Goal: Check status: Check status

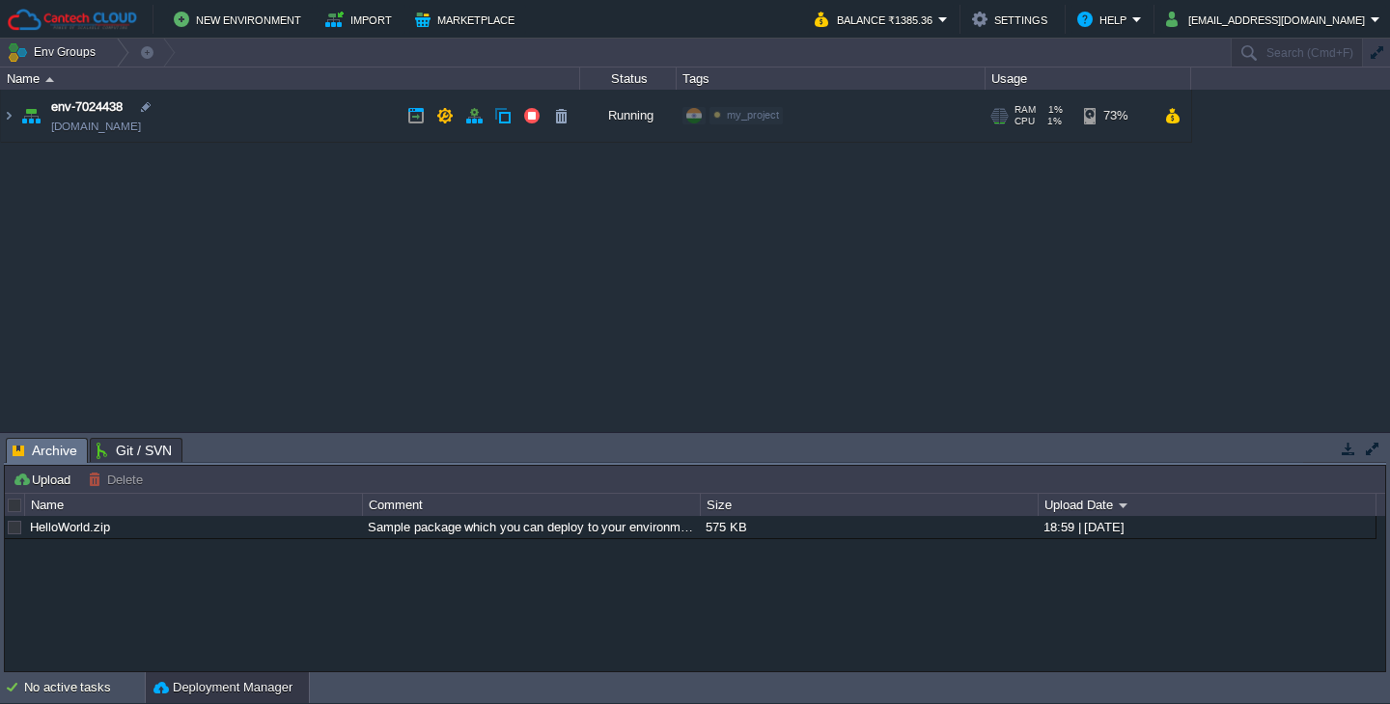
click at [290, 120] on td "env-7024438 [DOMAIN_NAME]" at bounding box center [290, 116] width 579 height 53
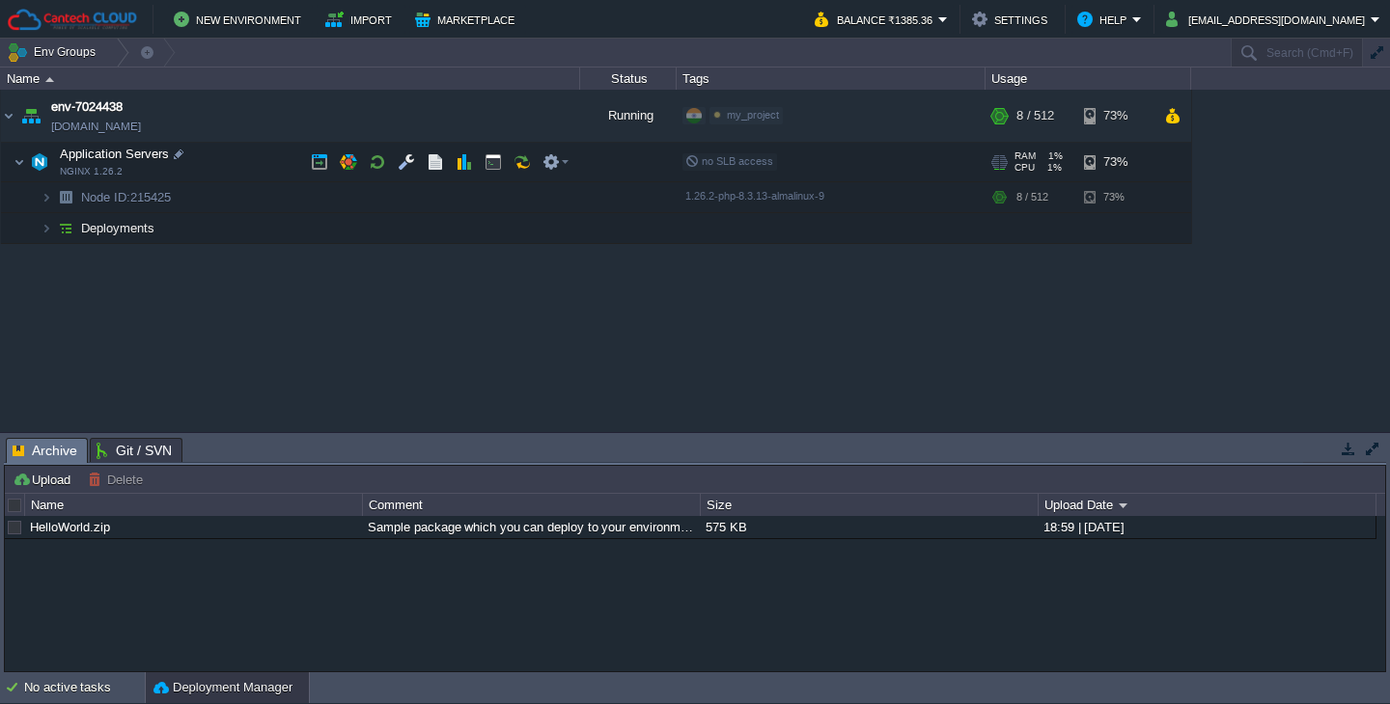
click at [235, 158] on td "Application Servers NGINX 1.26.2" at bounding box center [290, 163] width 579 height 40
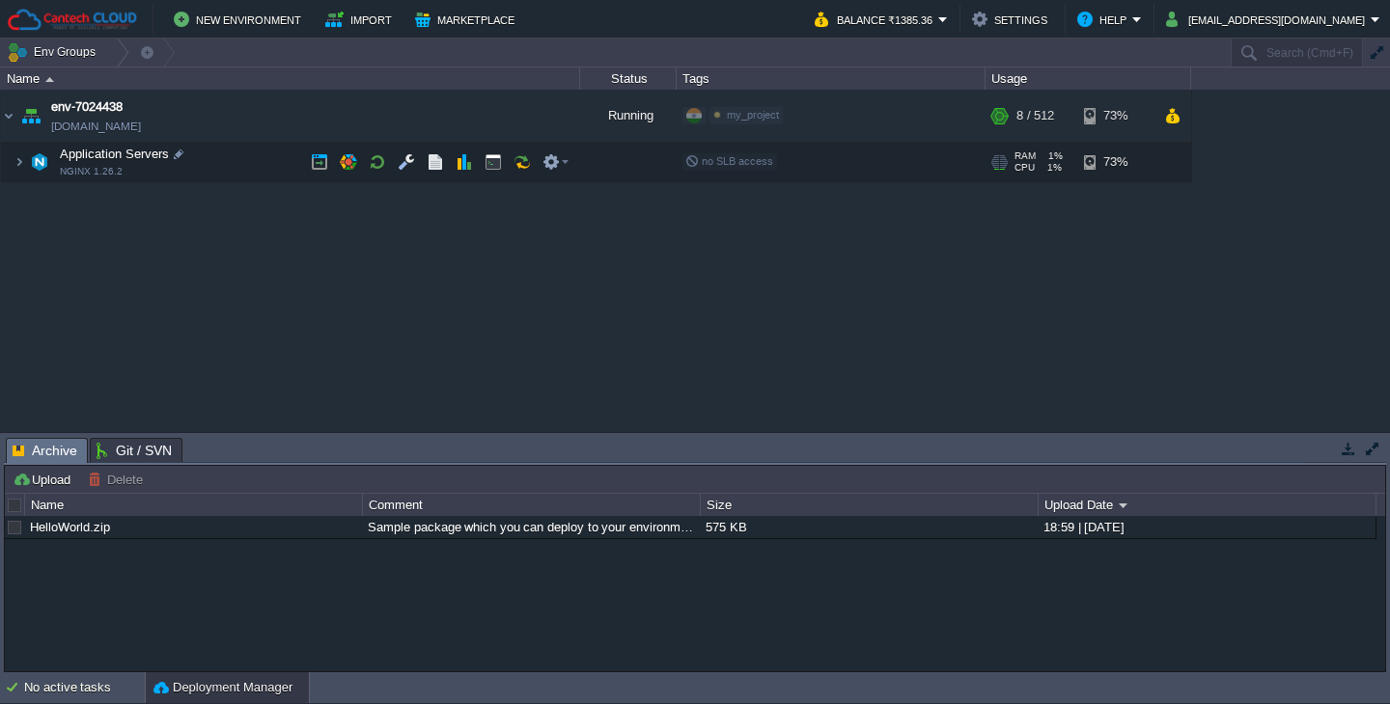
click at [235, 158] on td "Application Servers NGINX 1.26.2" at bounding box center [290, 163] width 579 height 40
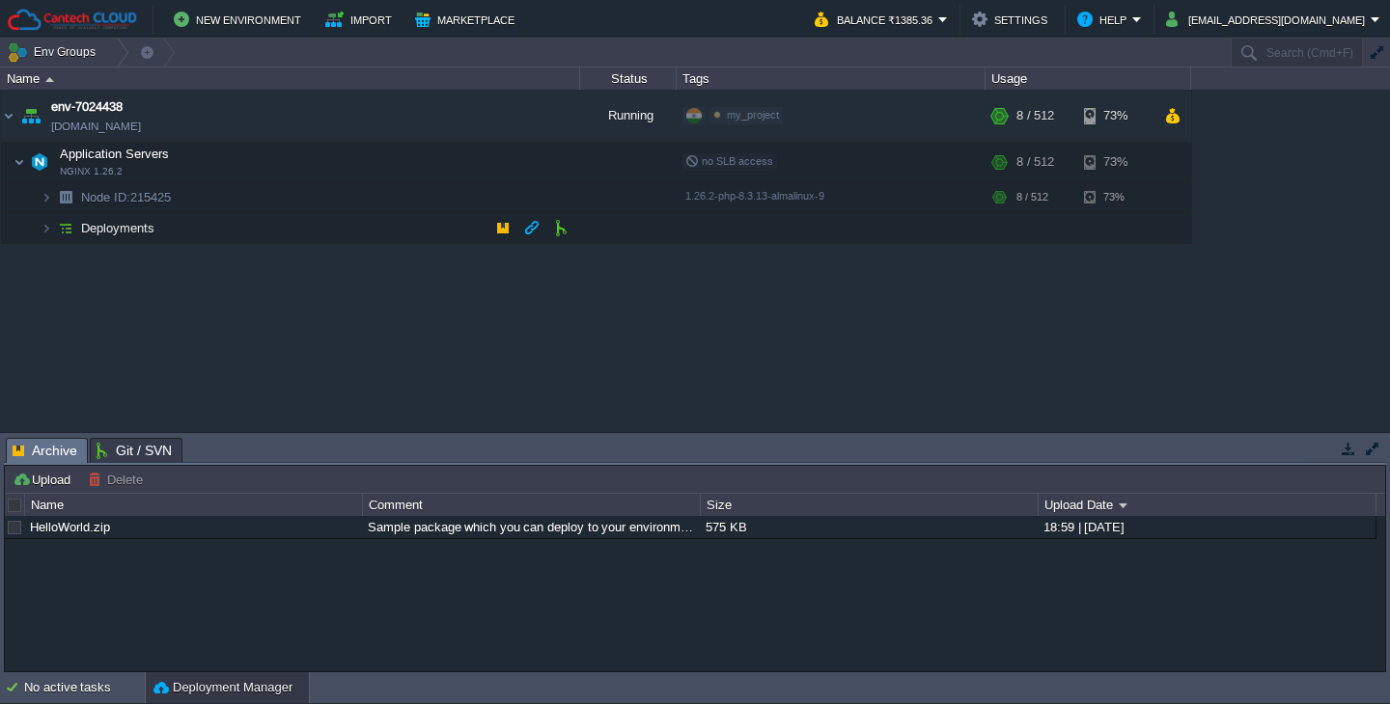
click at [269, 227] on td "Deployments" at bounding box center [290, 228] width 579 height 31
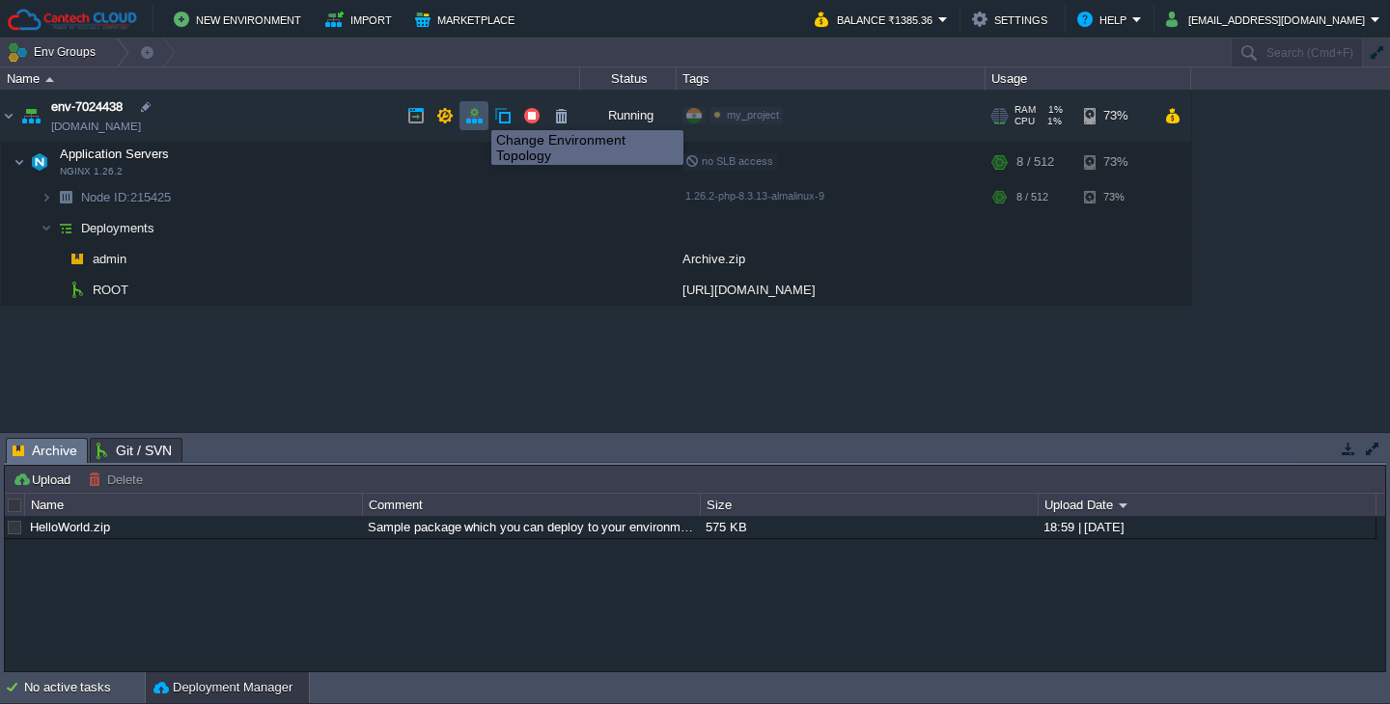
click at [475, 113] on button "button" at bounding box center [473, 115] width 17 height 17
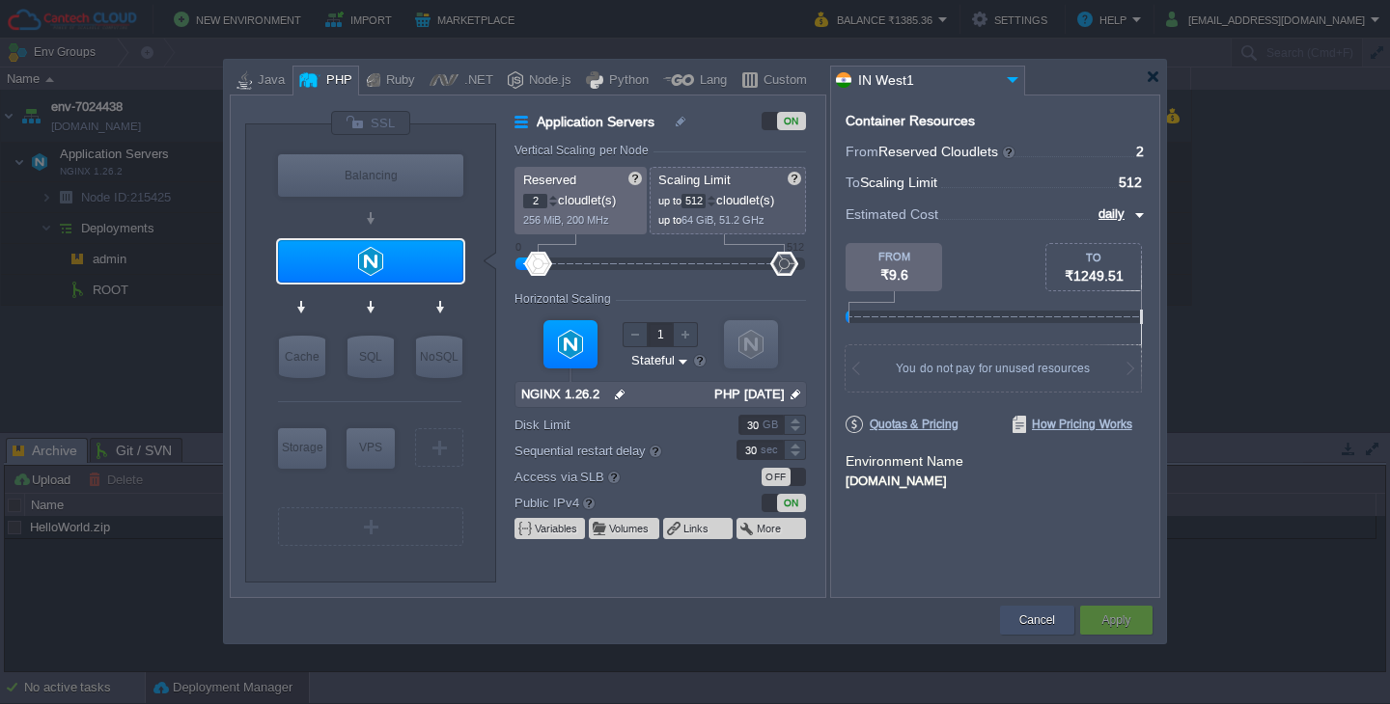
click at [1034, 626] on button "Cancel" at bounding box center [1037, 620] width 36 height 19
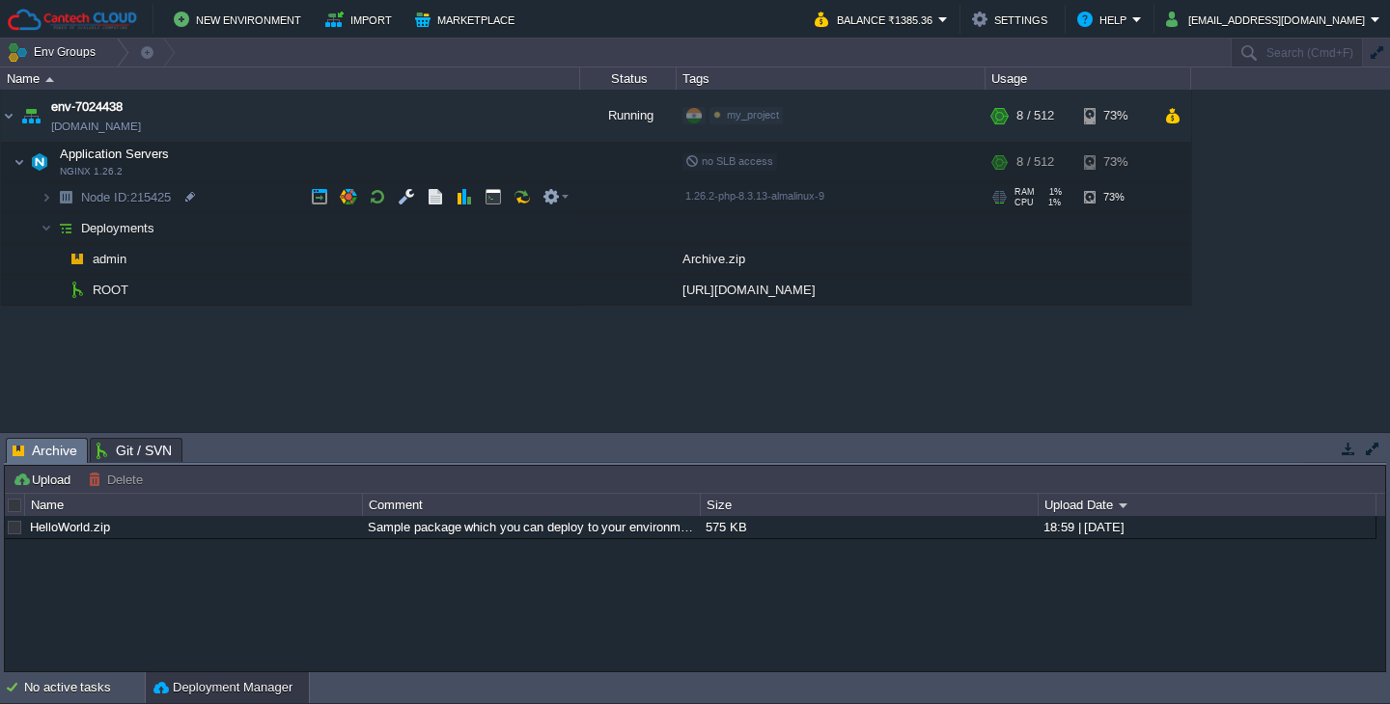
click at [53, 196] on img at bounding box center [65, 197] width 27 height 30
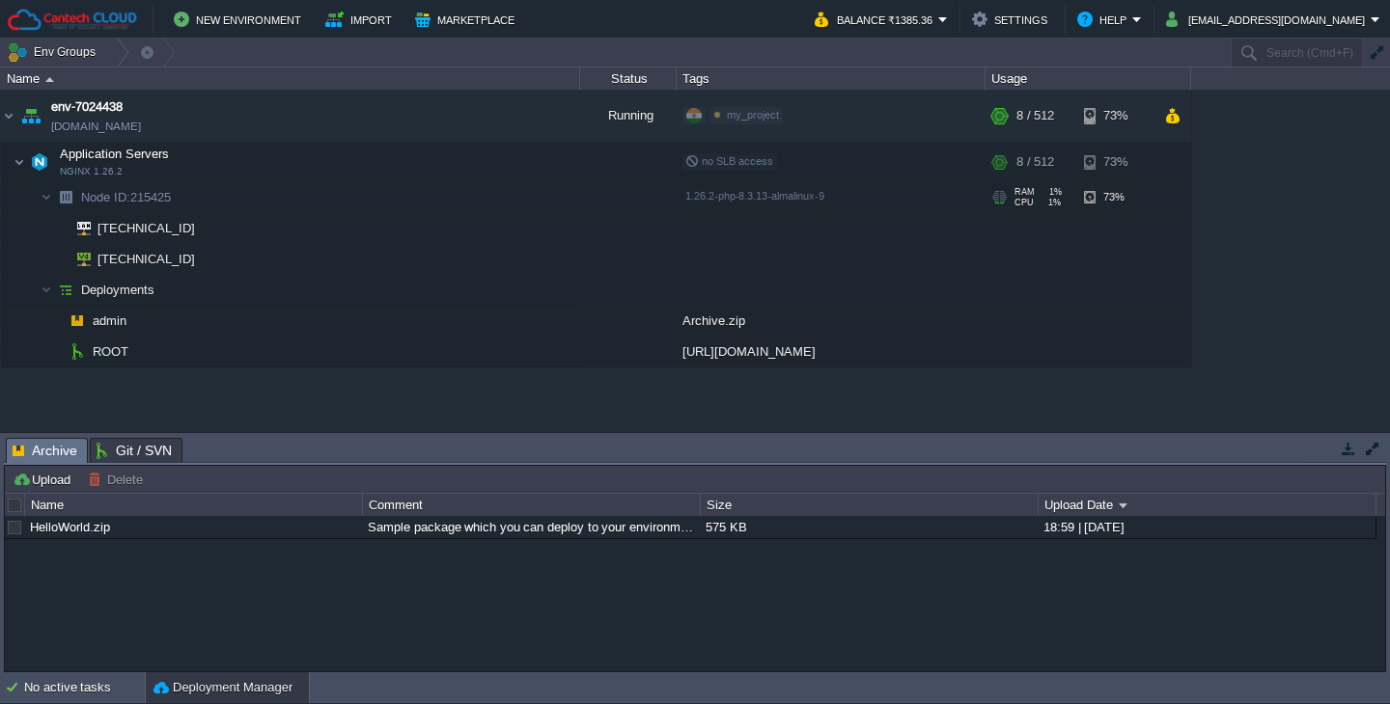
click at [52, 196] on img at bounding box center [65, 197] width 27 height 30
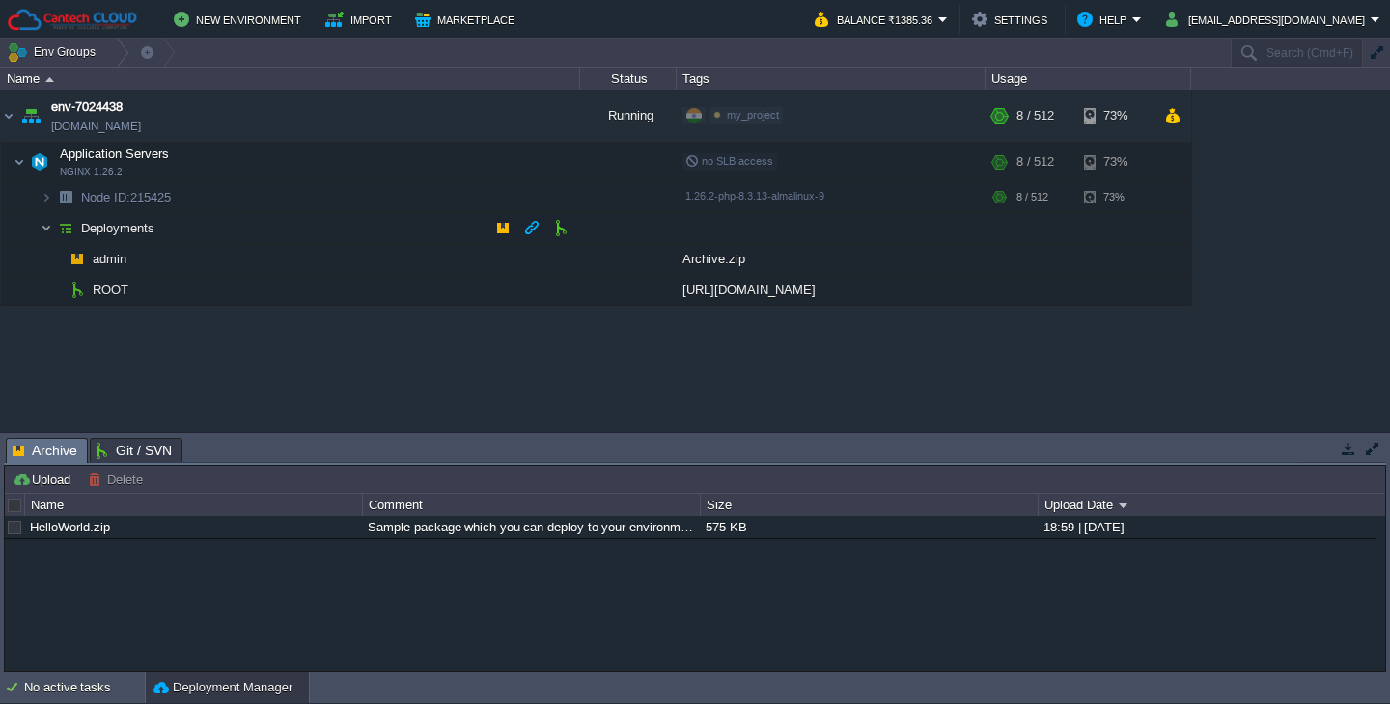
click at [45, 234] on img at bounding box center [47, 228] width 12 height 30
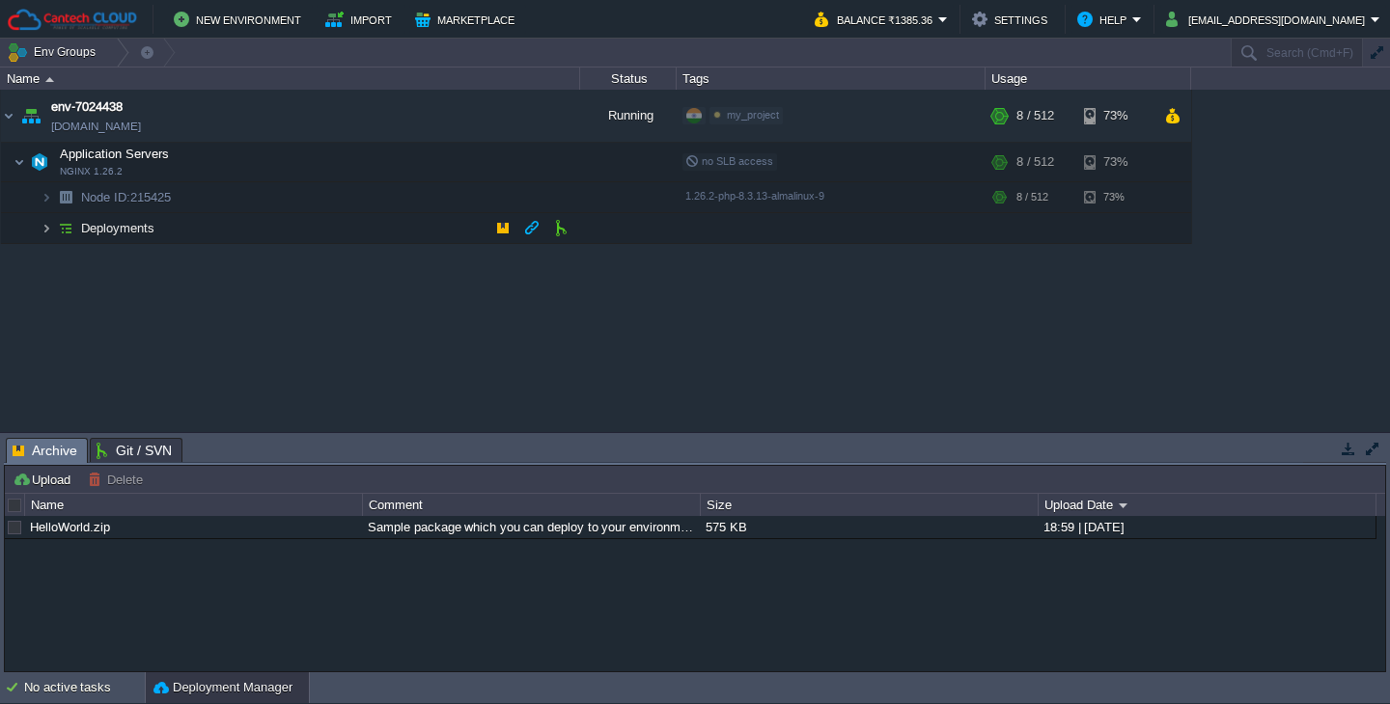
click at [46, 228] on img at bounding box center [47, 228] width 12 height 30
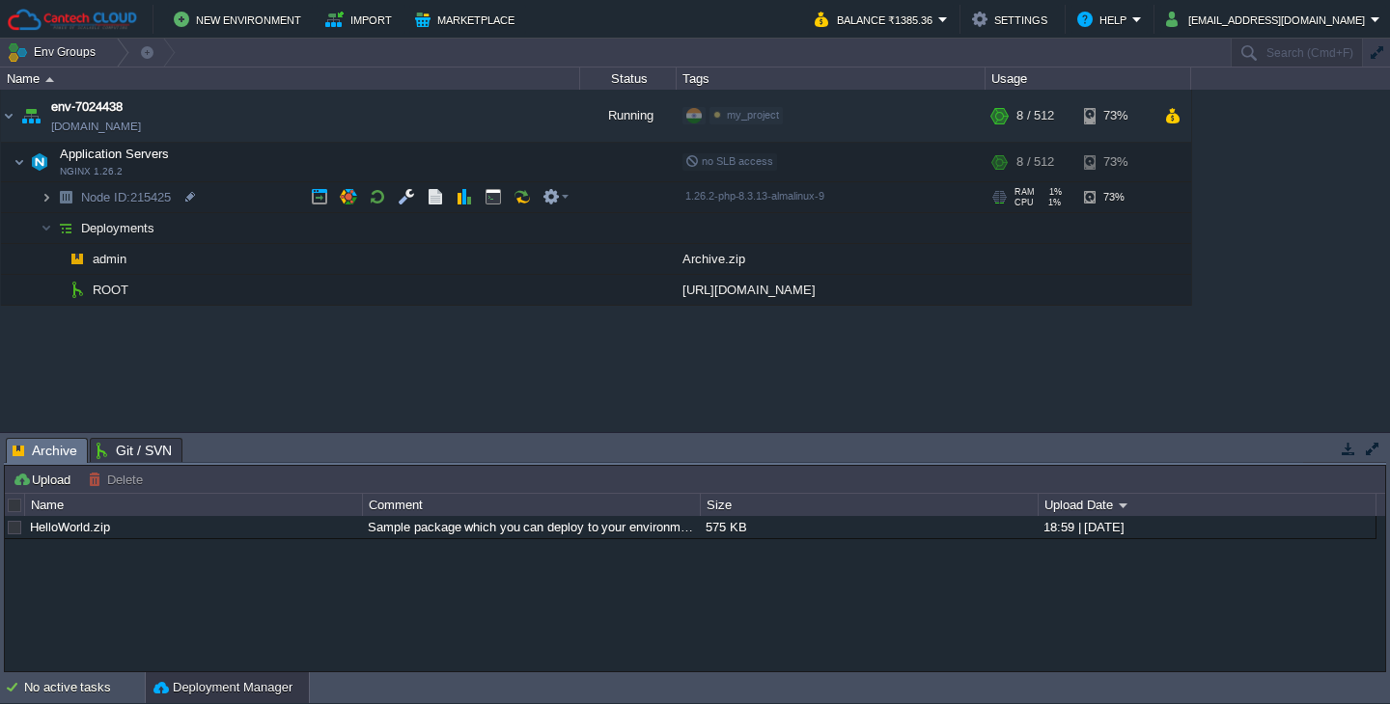
click at [42, 197] on img at bounding box center [47, 197] width 12 height 30
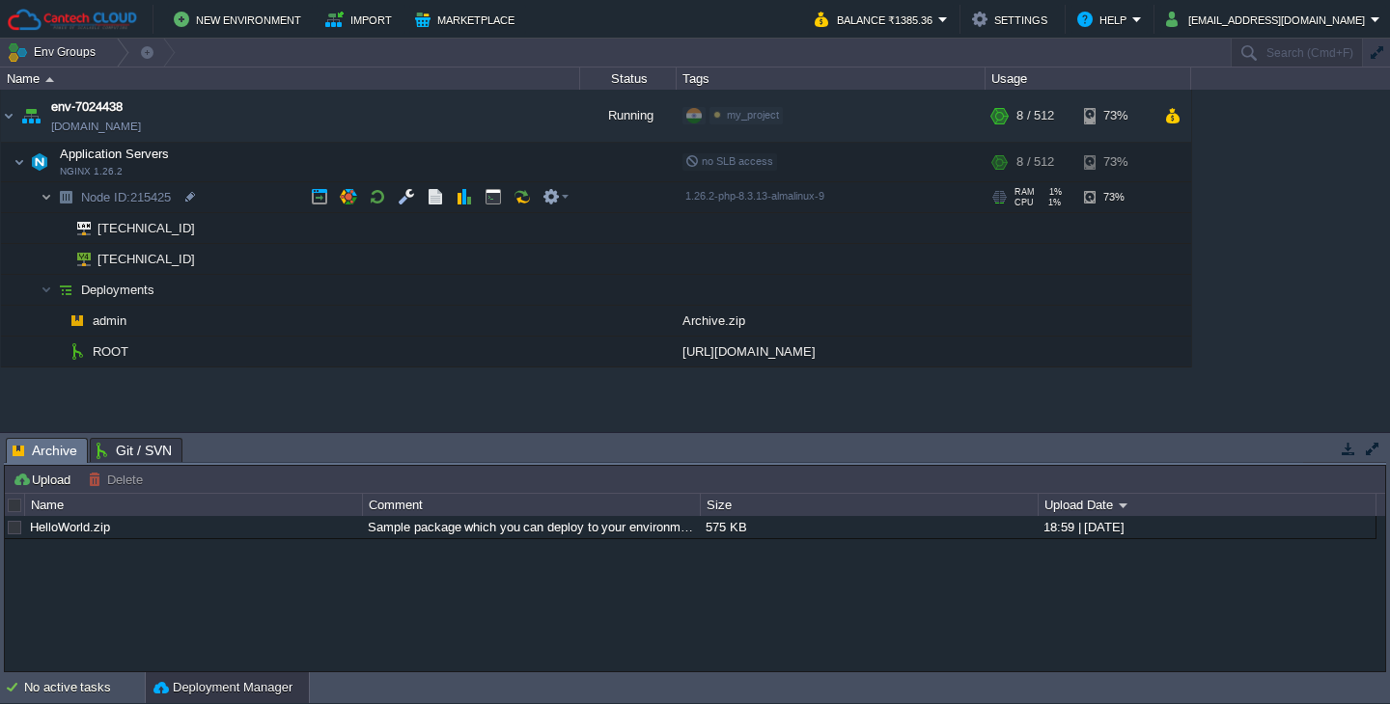
click at [42, 197] on img at bounding box center [47, 197] width 12 height 30
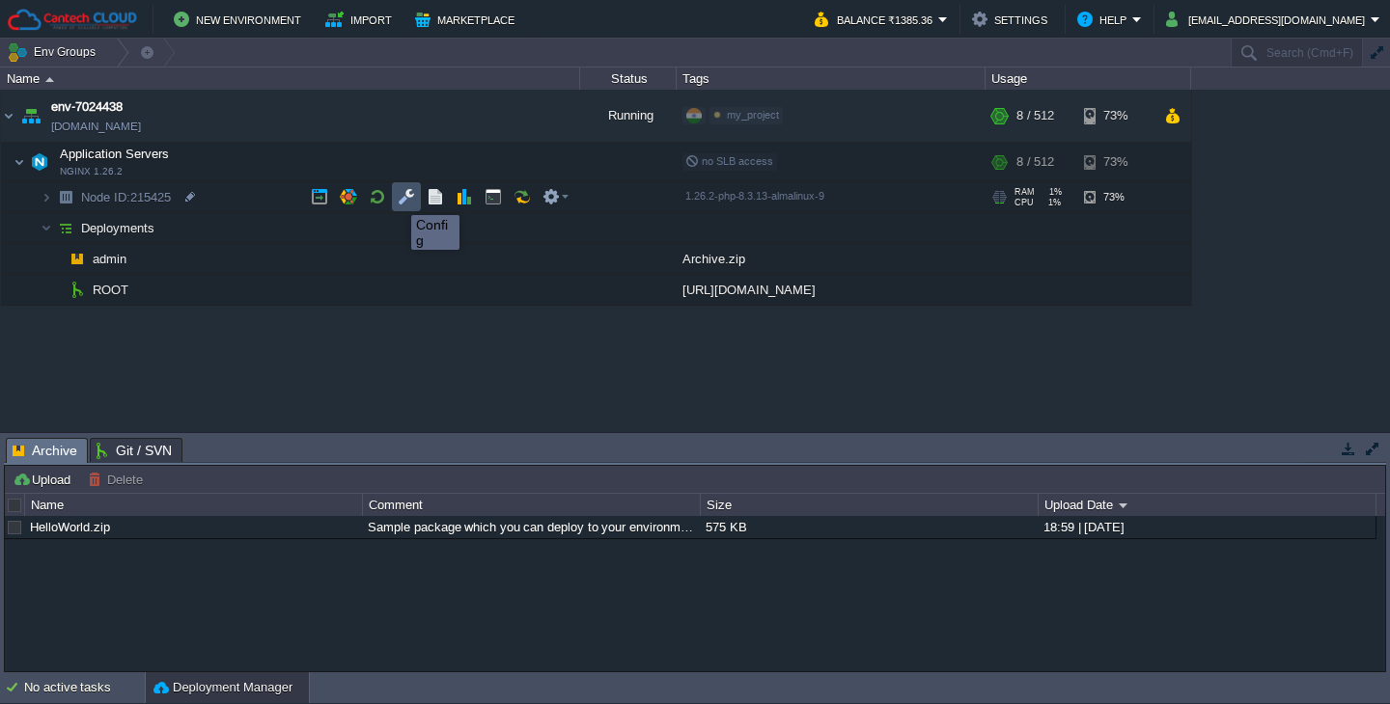
click at [410, 199] on button "button" at bounding box center [406, 196] width 17 height 17
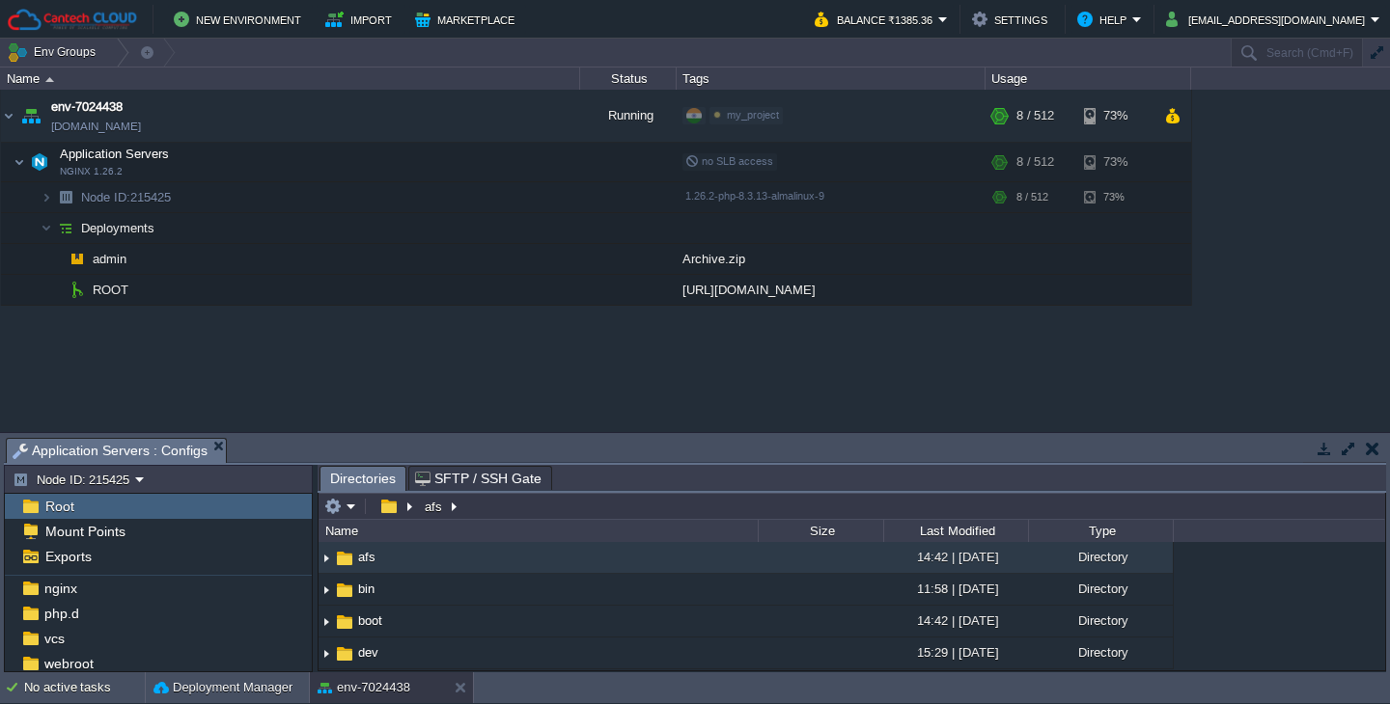
scroll to position [221, 0]
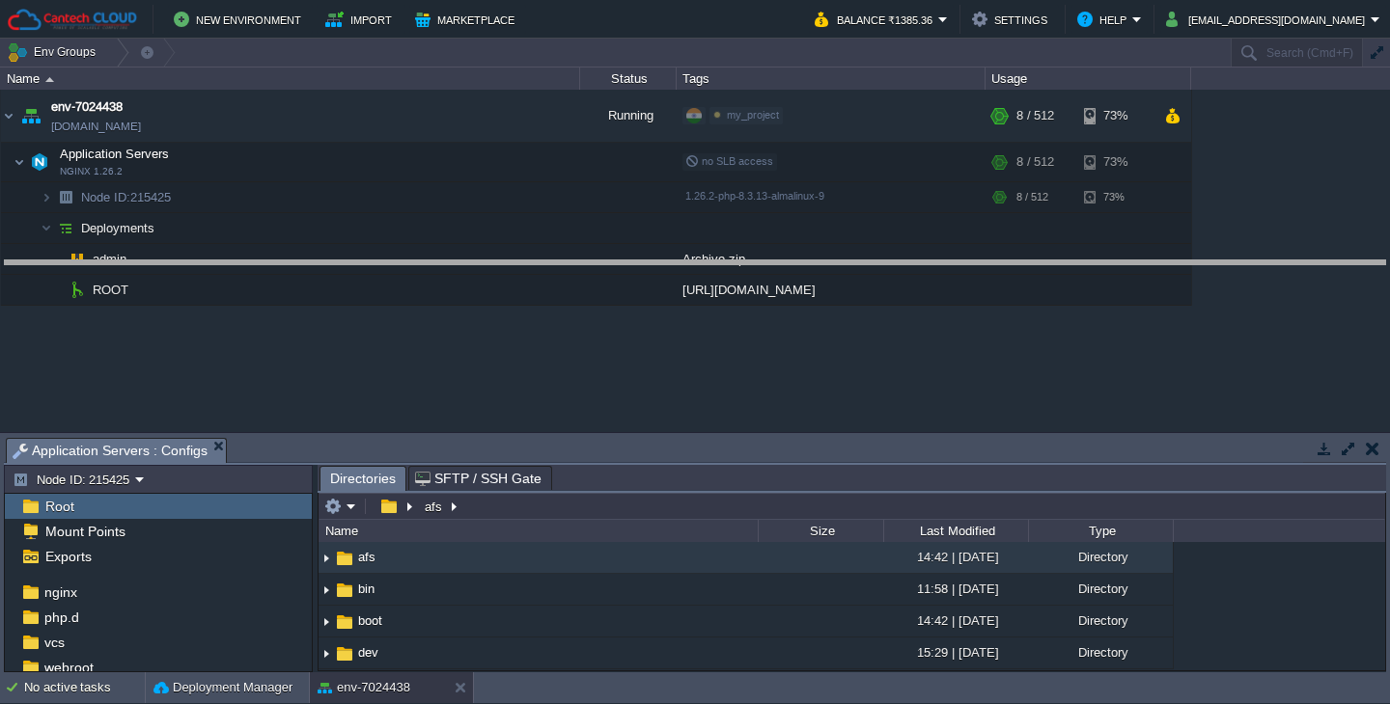
drag, startPoint x: 472, startPoint y: 463, endPoint x: 466, endPoint y: 290, distance: 172.8
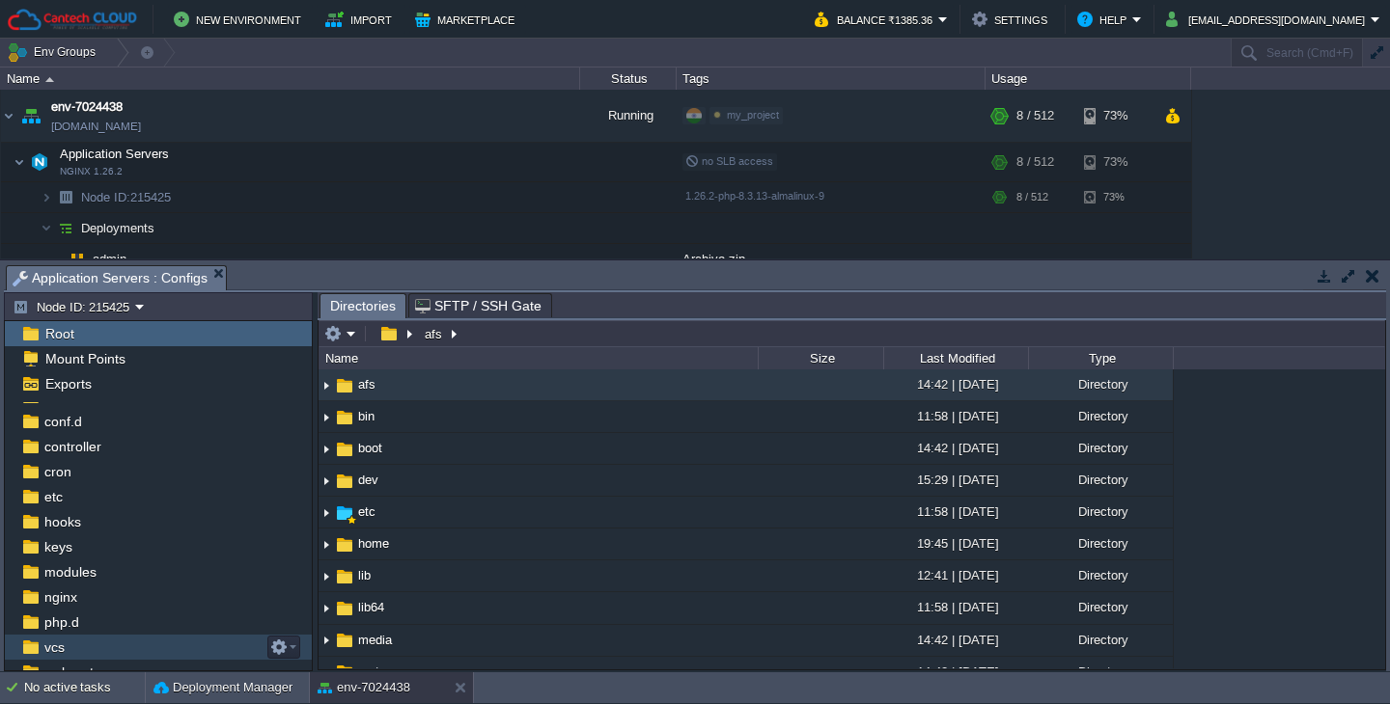
scroll to position [0, 0]
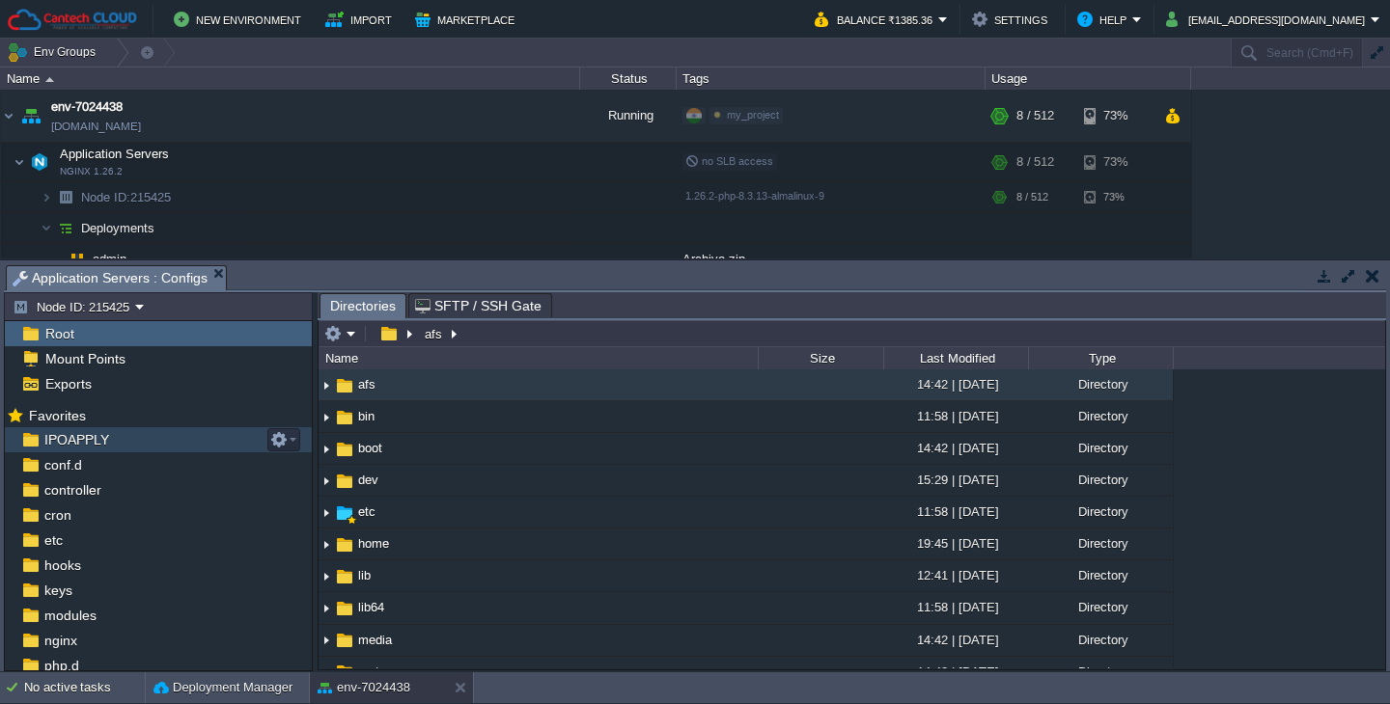
click at [92, 446] on span "IPOAPPLY" at bounding box center [76, 439] width 71 height 17
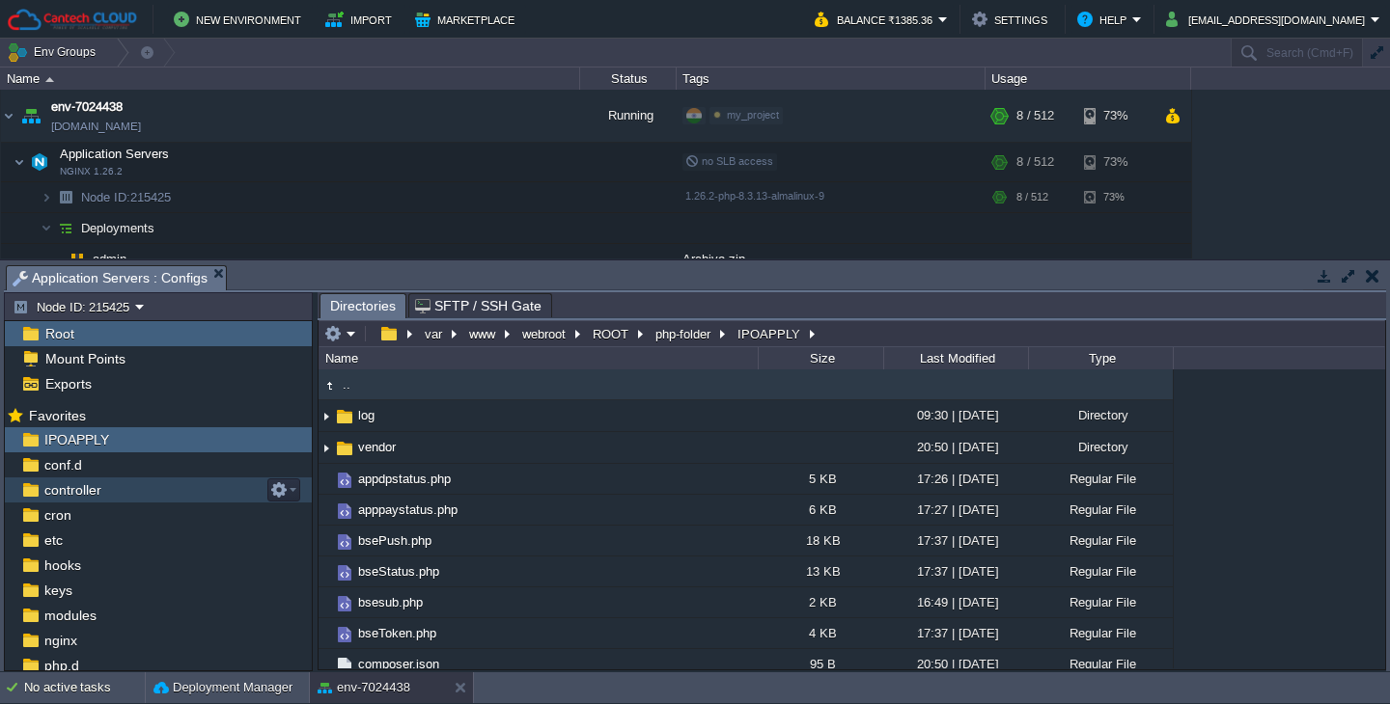
click at [73, 487] on span "controller" at bounding box center [73, 490] width 64 height 17
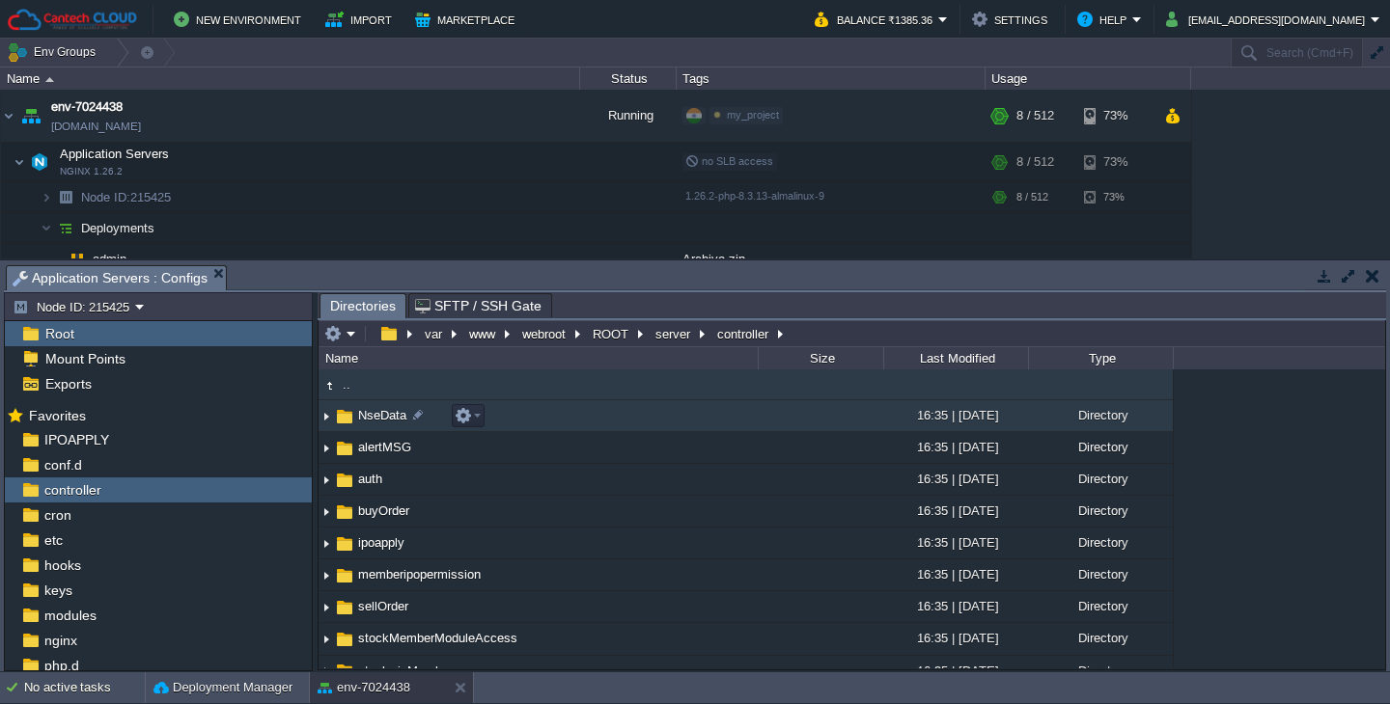
click at [326, 419] on img at bounding box center [325, 416] width 15 height 30
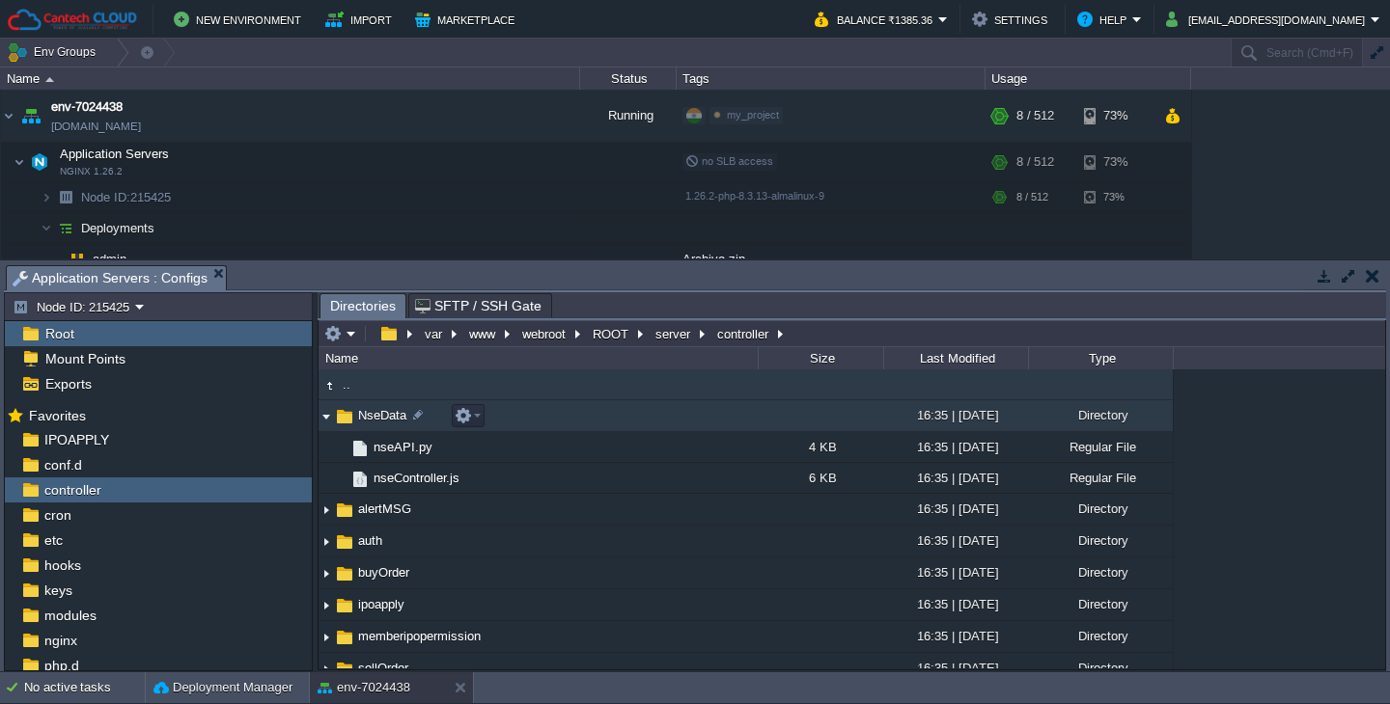
click at [327, 420] on img at bounding box center [325, 416] width 15 height 30
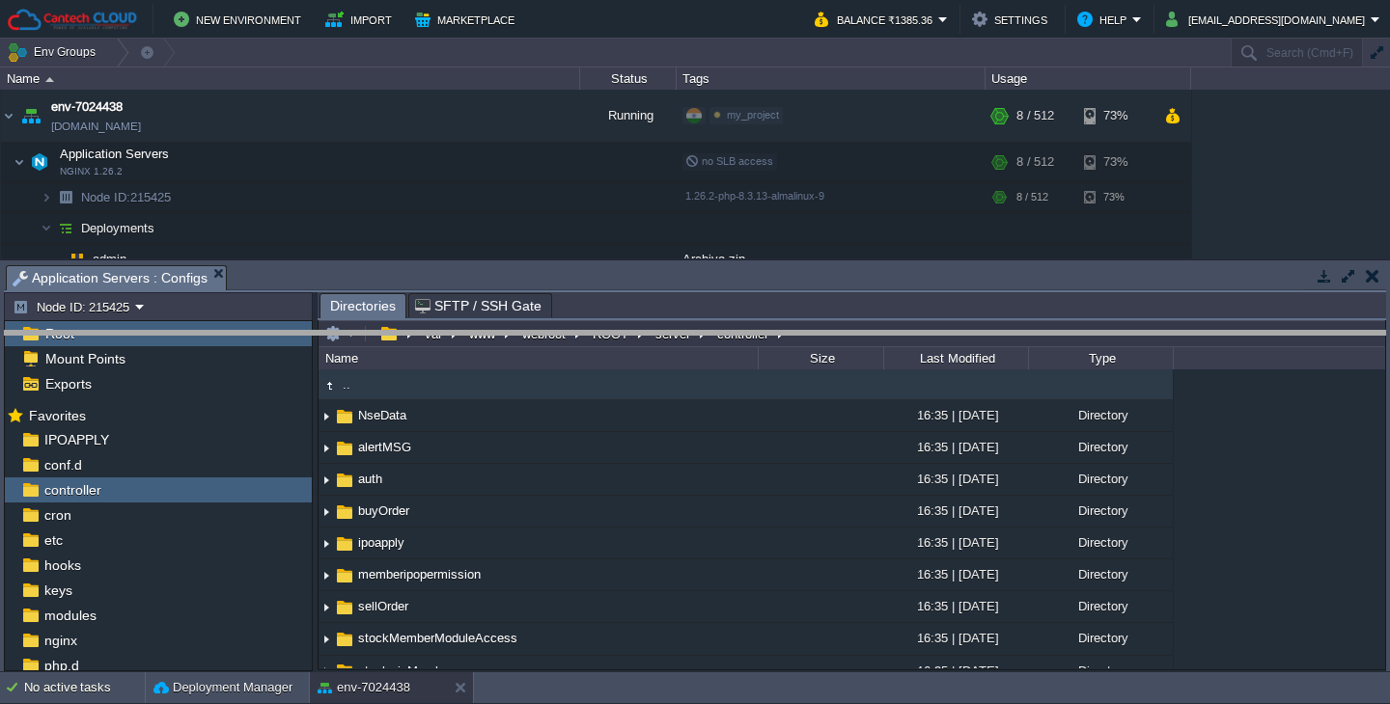
drag, startPoint x: 631, startPoint y: 275, endPoint x: 635, endPoint y: 336, distance: 60.9
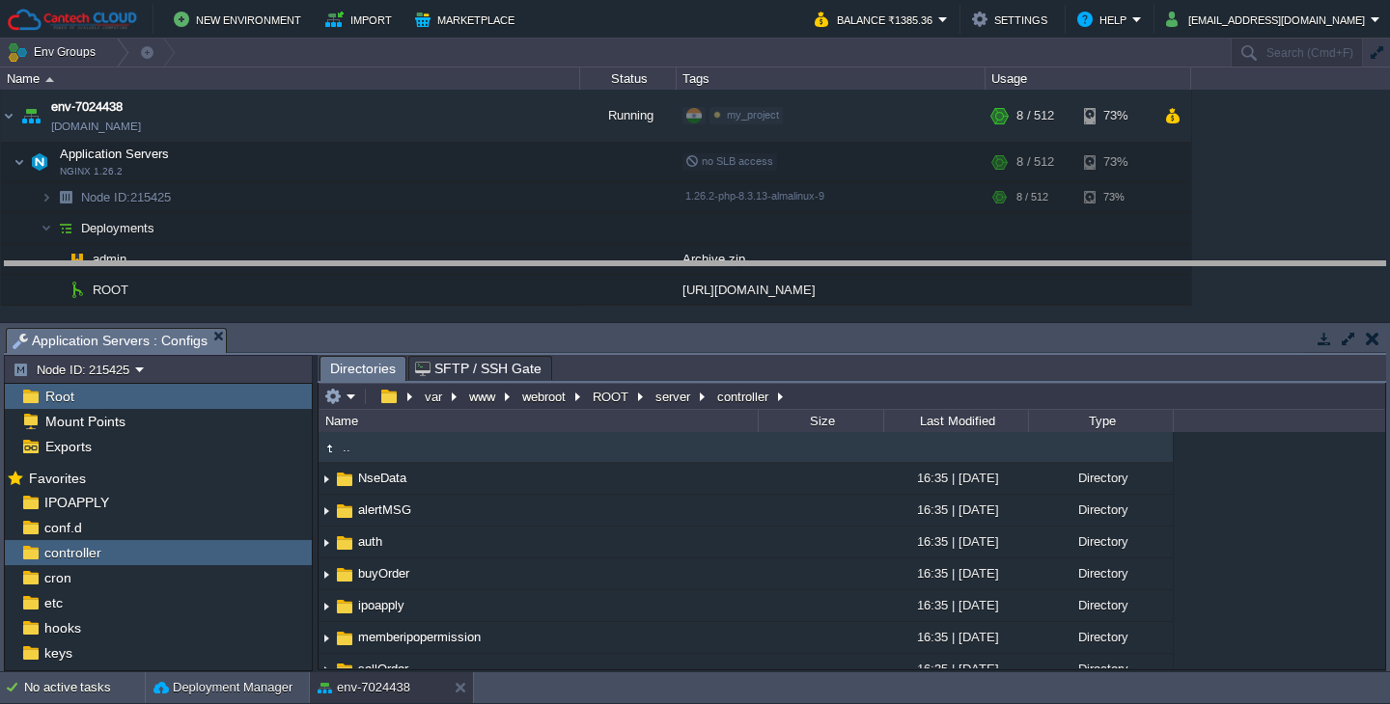
drag, startPoint x: 635, startPoint y: 337, endPoint x: 634, endPoint y: 270, distance: 66.6
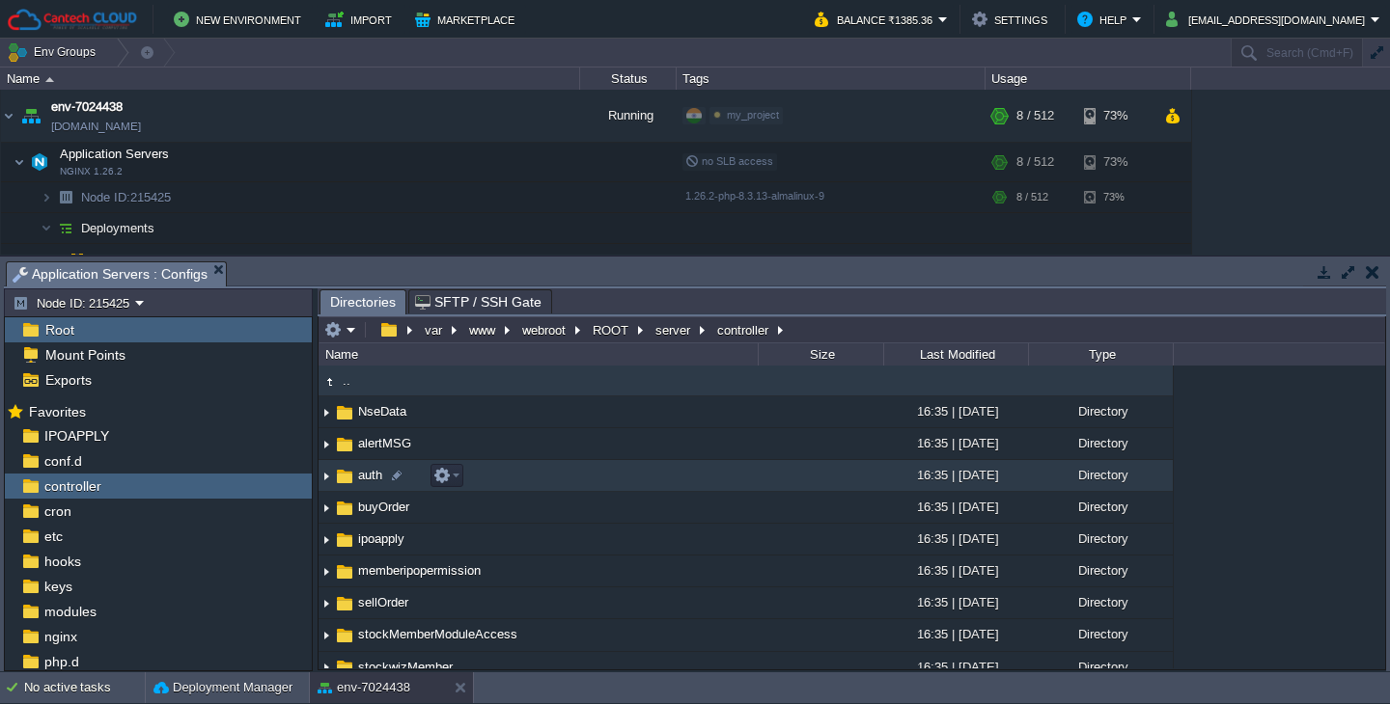
click at [327, 479] on img at bounding box center [325, 476] width 15 height 30
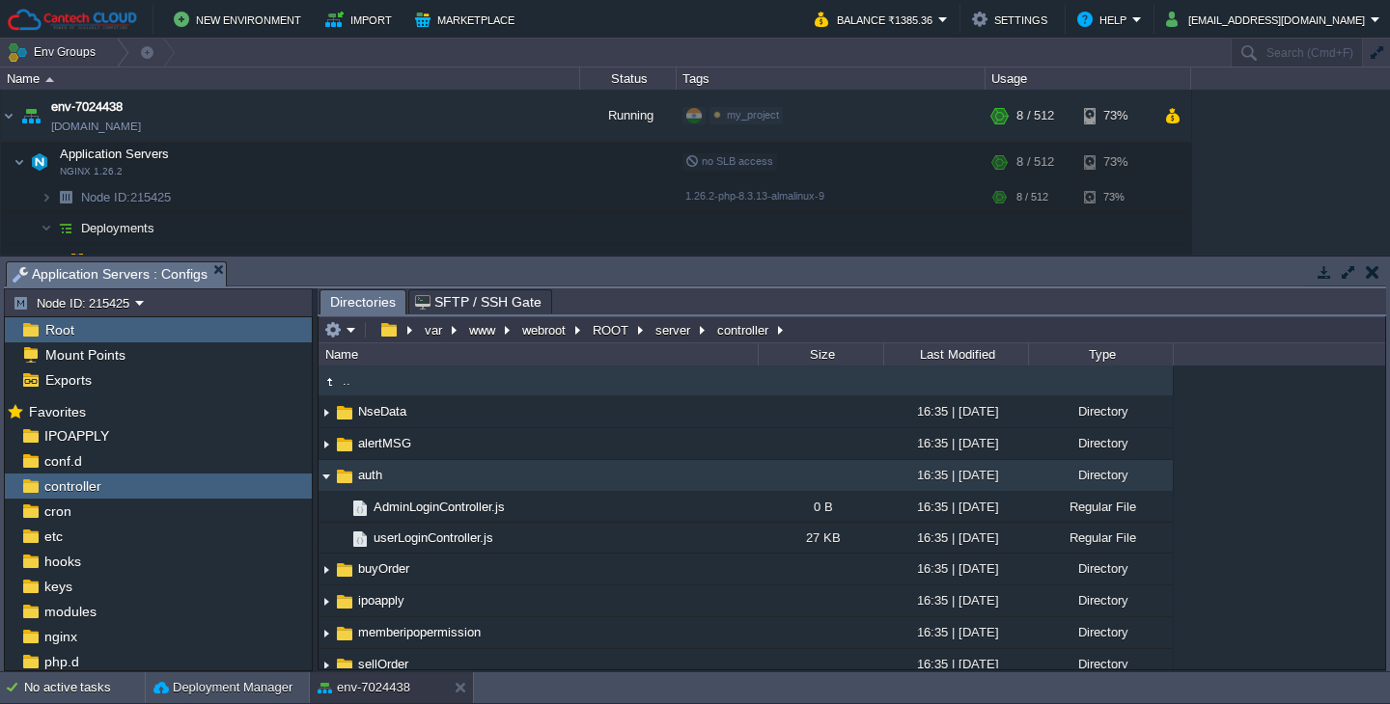
click at [327, 479] on img at bounding box center [325, 476] width 15 height 30
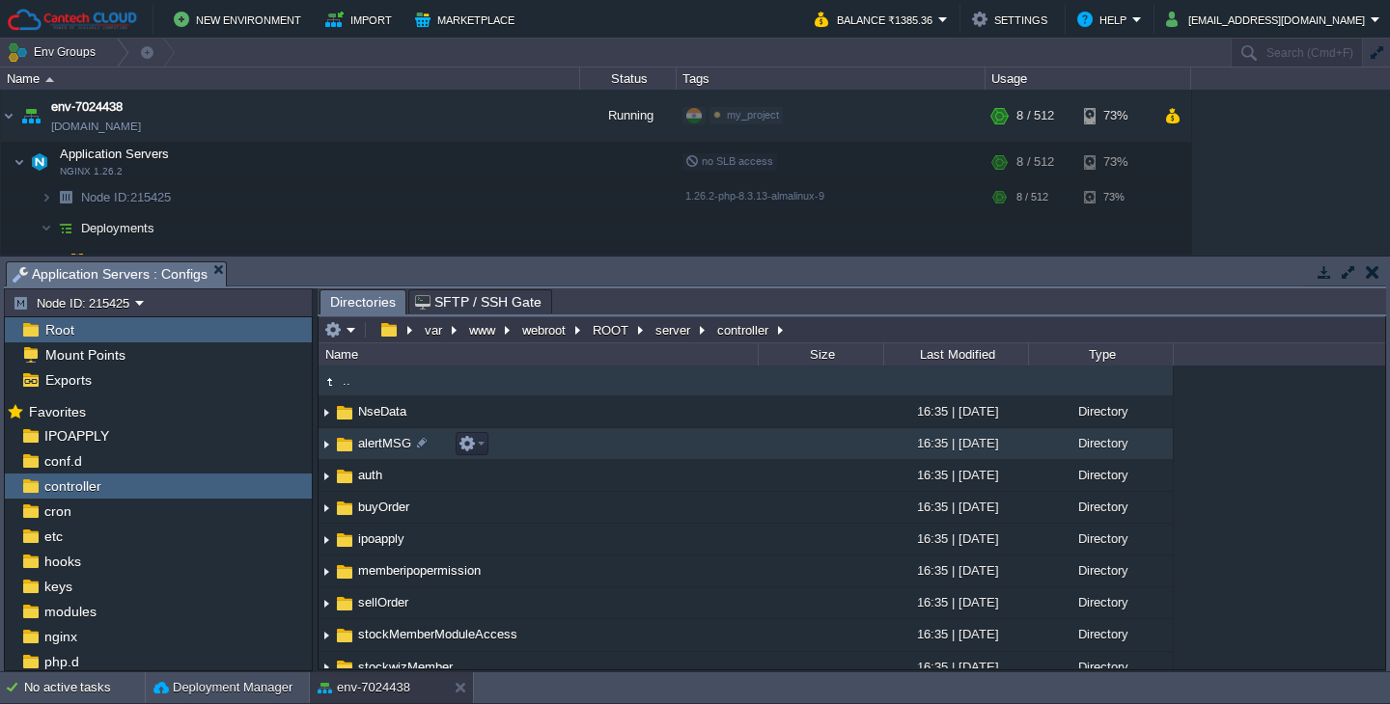
click at [324, 450] on img at bounding box center [325, 444] width 15 height 30
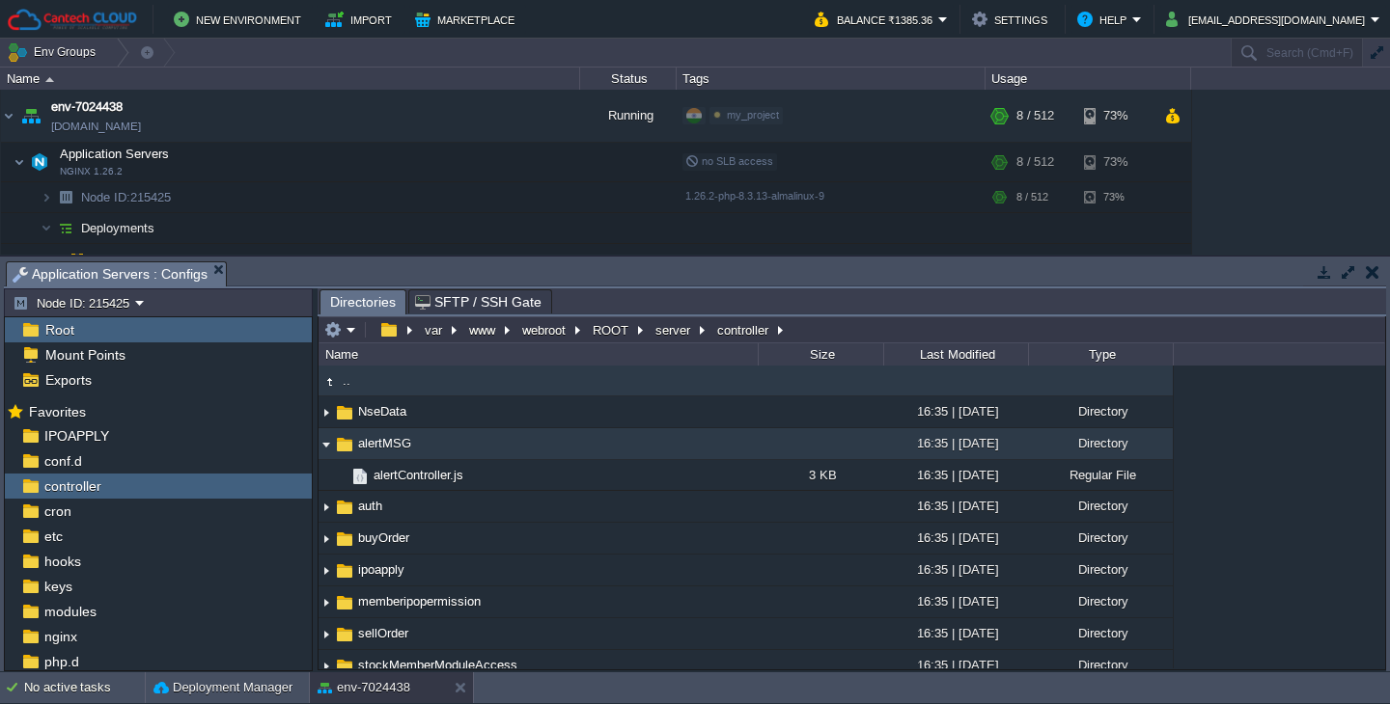
click at [326, 448] on img at bounding box center [325, 444] width 15 height 30
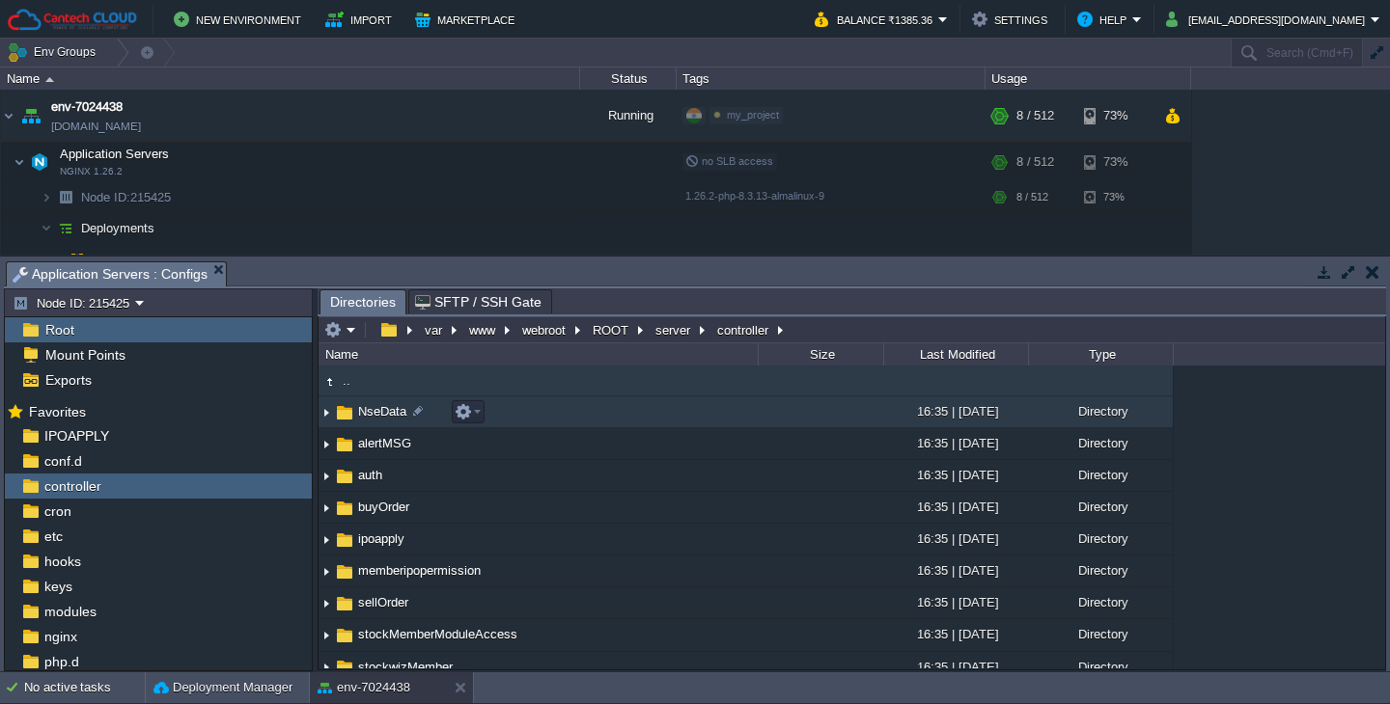
click at [324, 412] on img at bounding box center [325, 413] width 15 height 30
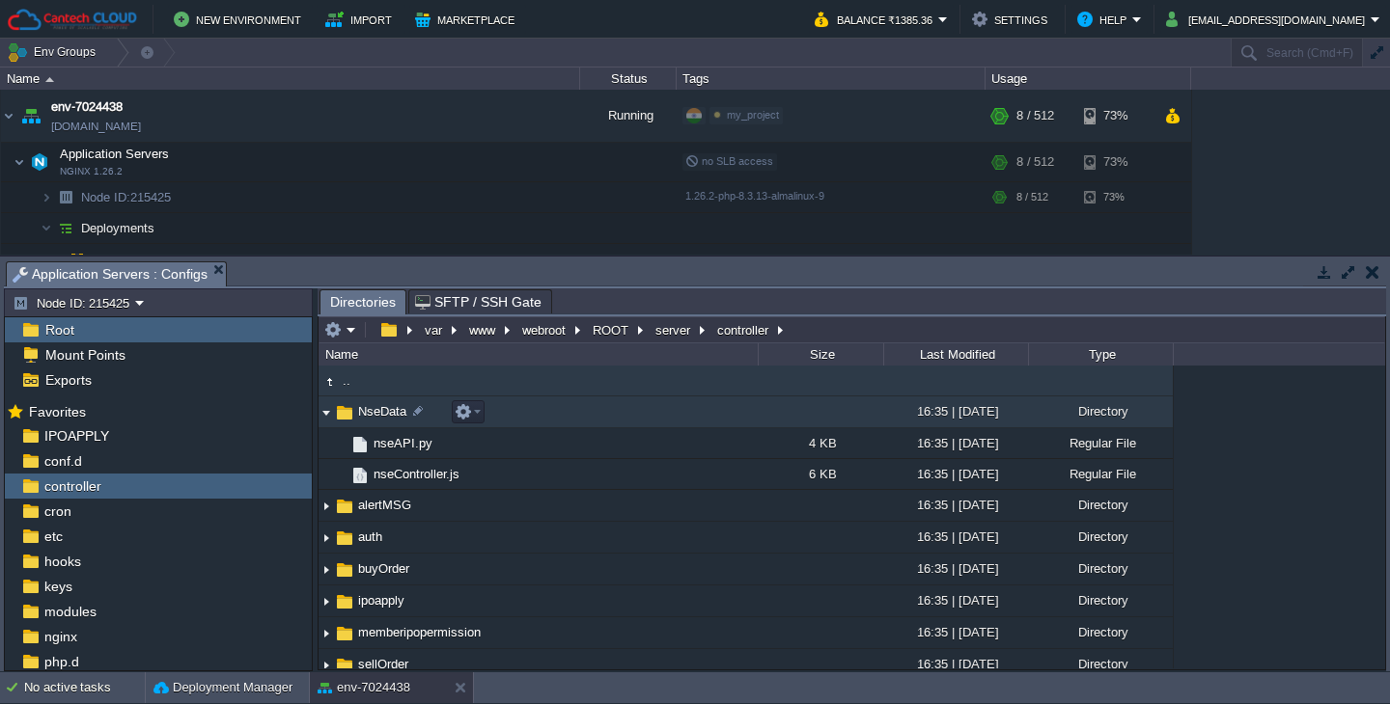
click at [324, 412] on img at bounding box center [325, 413] width 15 height 30
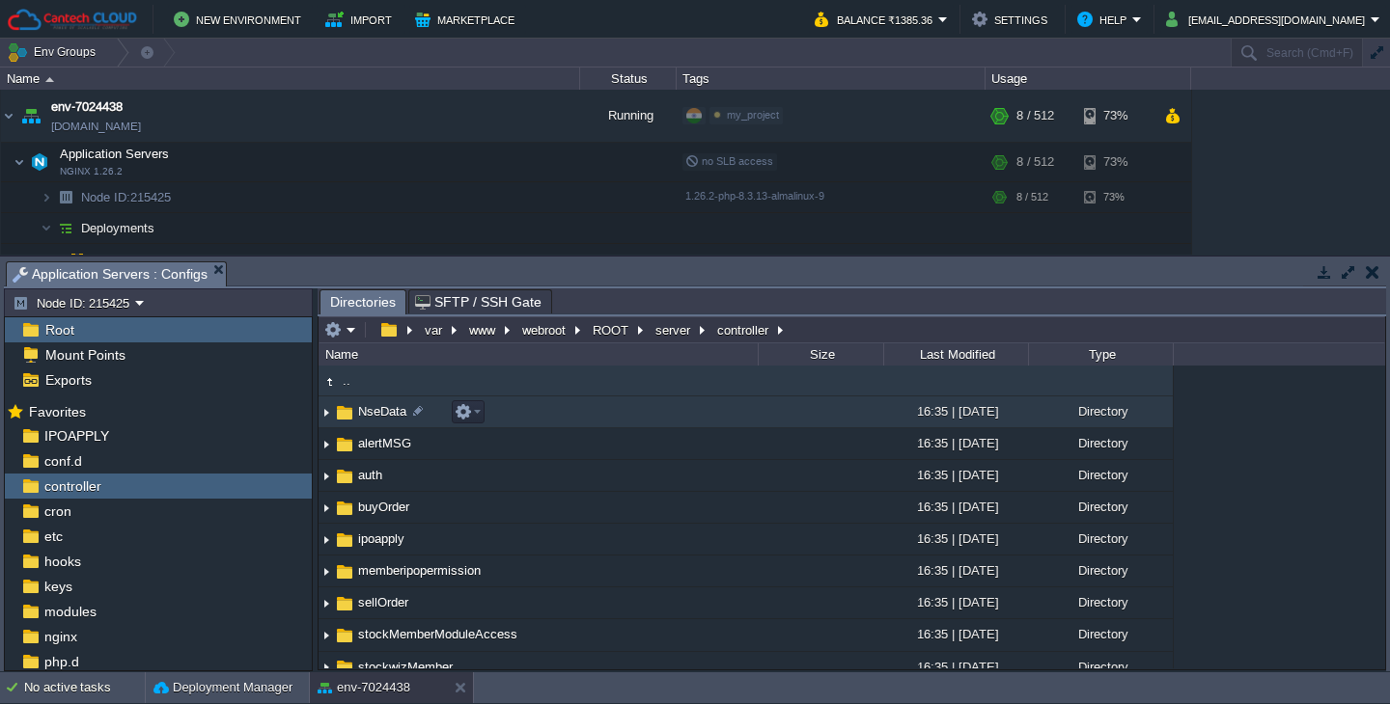
click at [324, 412] on img at bounding box center [325, 413] width 15 height 30
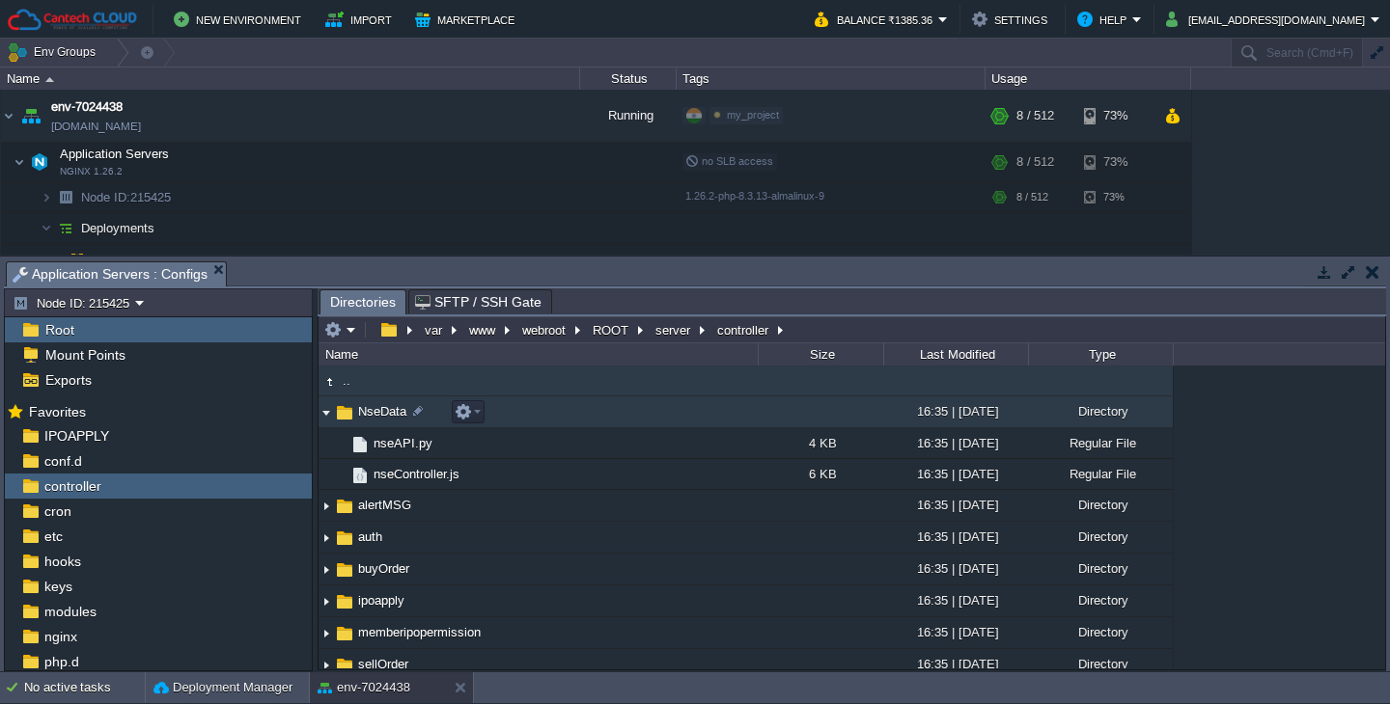
click at [324, 412] on img at bounding box center [325, 413] width 15 height 30
